Goal: Use online tool/utility: Utilize a website feature to perform a specific function

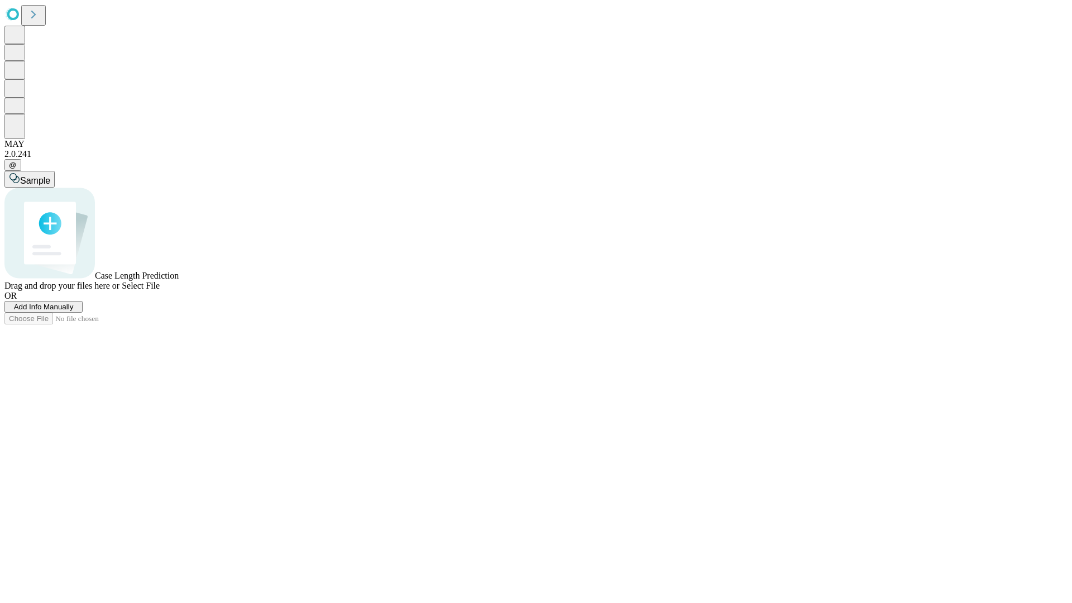
click at [160, 290] on span "Select File" at bounding box center [141, 285] width 38 height 9
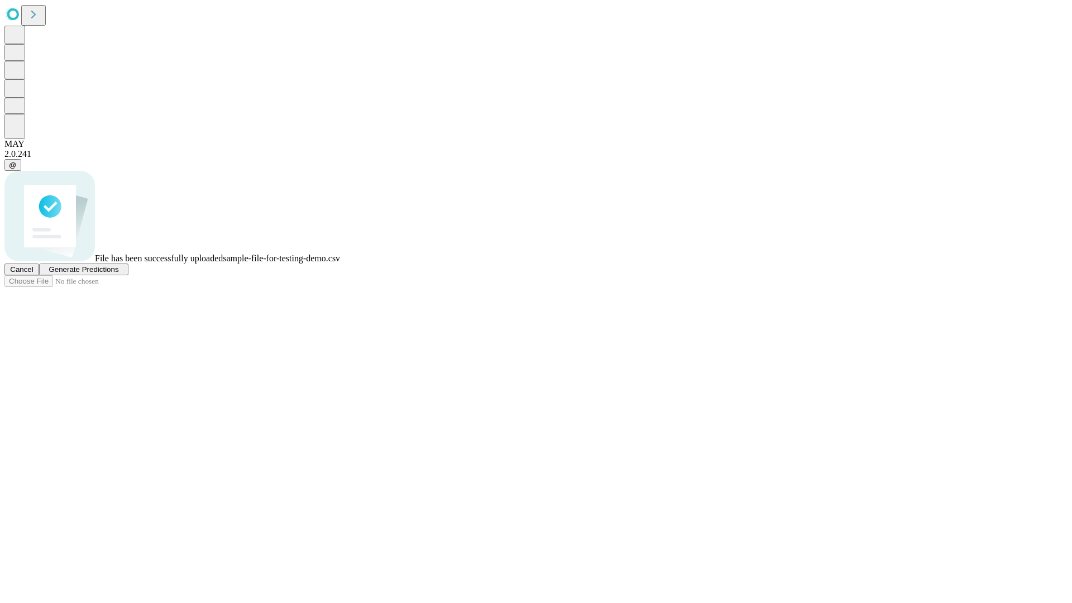
click at [118, 274] on span "Generate Predictions" at bounding box center [84, 269] width 70 height 8
